Goal: Task Accomplishment & Management: Complete application form

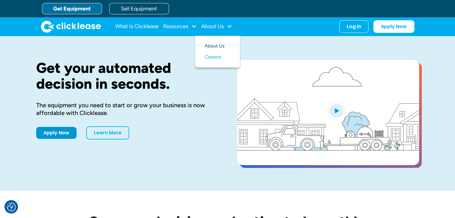
click at [225, 46] on link "About Us" at bounding box center [217, 46] width 26 height 11
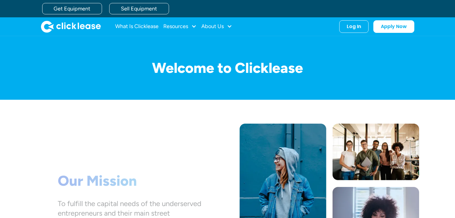
click at [213, 46] on div "Welcome to Clicklease" at bounding box center [227, 68] width 383 height 64
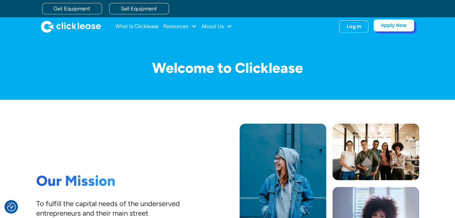
click at [408, 25] on link "Apply Now" at bounding box center [393, 25] width 41 height 13
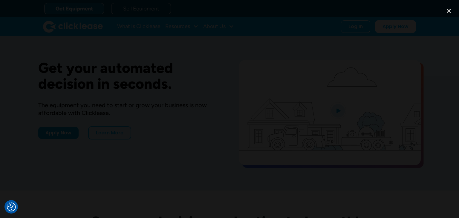
click at [49, 43] on div at bounding box center [229, 109] width 459 height 210
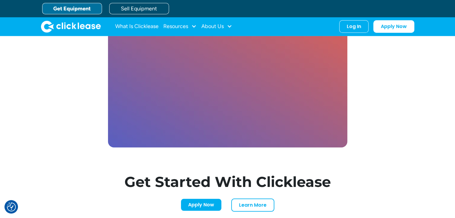
scroll to position [1722, 0]
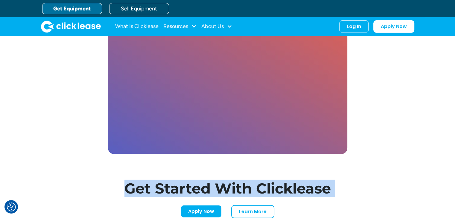
click at [390, 181] on div "Clicklease makes your business possible. See how small business owners thrive w…" at bounding box center [227, 83] width 383 height 317
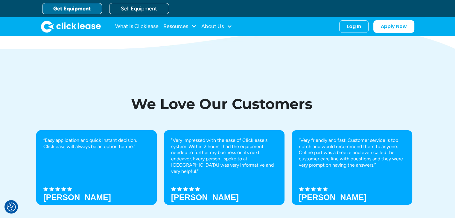
scroll to position [1902, 0]
